Goal: Task Accomplishment & Management: Manage account settings

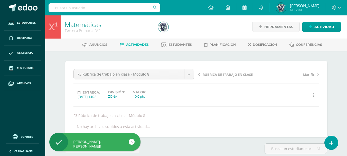
scroll to position [0, 0]
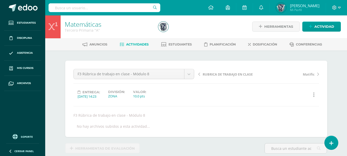
scroll to position [1, 0]
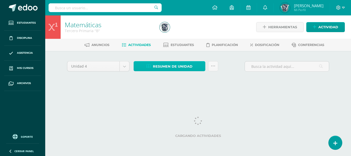
click at [175, 68] on span "Resumen de unidad" at bounding box center [173, 67] width 40 height 10
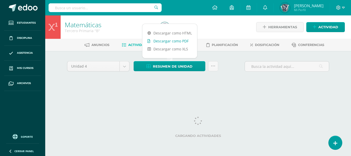
click at [173, 41] on link "Descargar como PDF" at bounding box center [169, 41] width 55 height 8
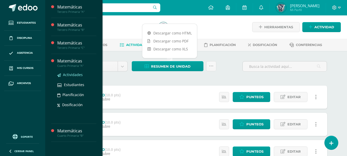
click at [70, 74] on span "Actividades" at bounding box center [73, 74] width 20 height 5
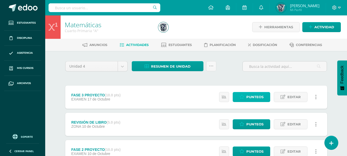
click at [260, 97] on span "Punteos" at bounding box center [254, 97] width 17 height 10
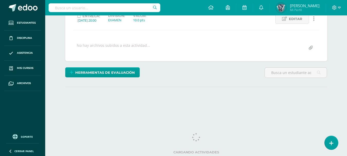
scroll to position [77, 0]
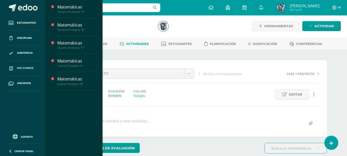
scroll to position [1, 0]
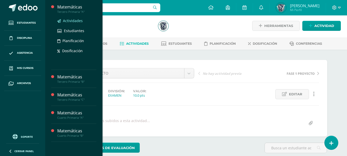
click at [73, 21] on span "Actividades" at bounding box center [73, 20] width 20 height 5
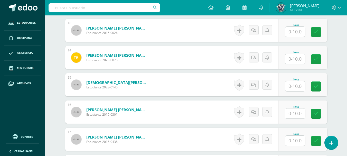
scroll to position [595, 0]
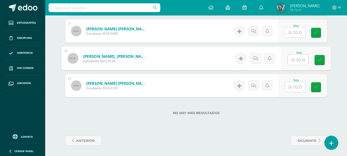
click at [293, 59] on input "text" at bounding box center [298, 60] width 21 height 10
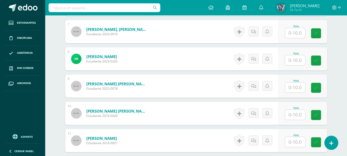
scroll to position [185, 0]
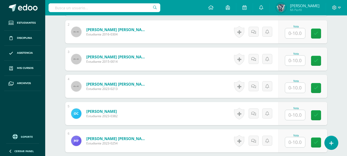
type input "9"
click at [297, 33] on input "text" at bounding box center [298, 33] width 21 height 10
type input "9"
click at [319, 33] on icon at bounding box center [319, 33] width 5 height 4
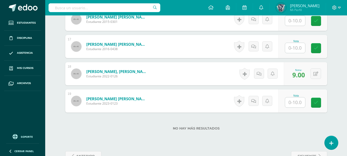
scroll to position [586, 0]
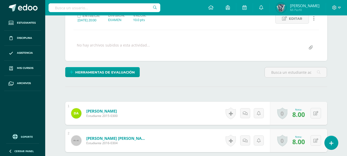
scroll to position [77, 0]
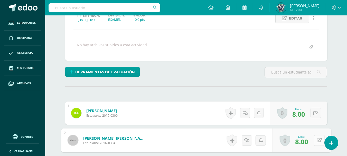
click at [318, 139] on icon at bounding box center [319, 140] width 5 height 4
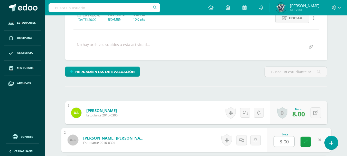
type input "9"
click at [304, 142] on icon at bounding box center [305, 141] width 5 height 4
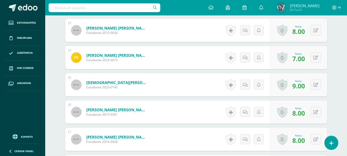
scroll to position [595, 0]
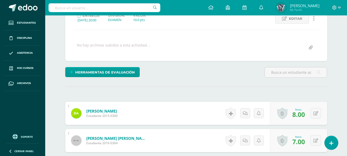
scroll to position [77, 0]
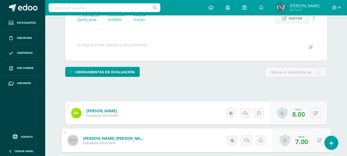
click at [315, 139] on button at bounding box center [319, 140] width 11 height 11
type input "9"
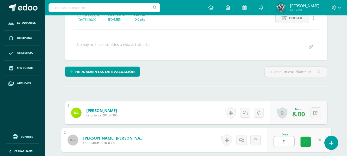
click at [302, 142] on link at bounding box center [306, 142] width 10 height 10
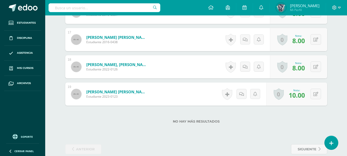
scroll to position [588, 0]
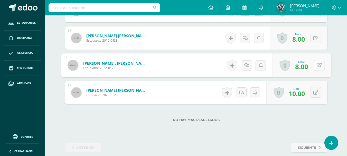
click at [315, 65] on button at bounding box center [319, 65] width 11 height 11
type input "9"
click at [308, 65] on icon at bounding box center [305, 67] width 5 height 4
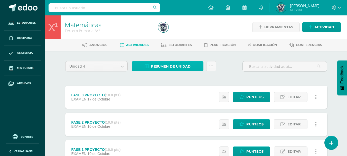
click at [167, 67] on span "Resumen de unidad" at bounding box center [171, 67] width 40 height 10
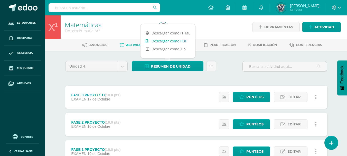
click at [166, 39] on link "Descargar como PDF" at bounding box center [168, 41] width 55 height 8
click at [242, 19] on div at bounding box center [204, 26] width 96 height 23
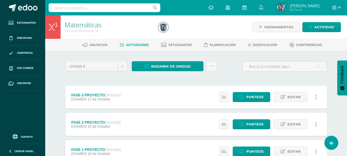
click at [334, 47] on ul "Anuncios Actividades Estudiantes Planificación Dosificación Conferencias" at bounding box center [202, 45] width 302 height 8
